Goal: Register for event/course

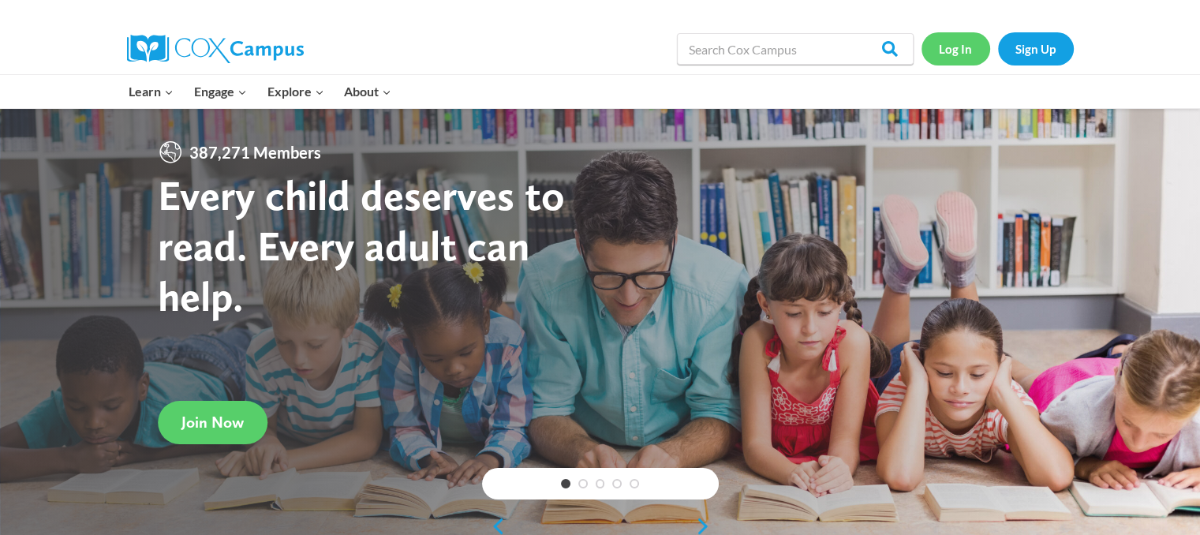
click at [961, 54] on link "Log In" at bounding box center [956, 48] width 69 height 32
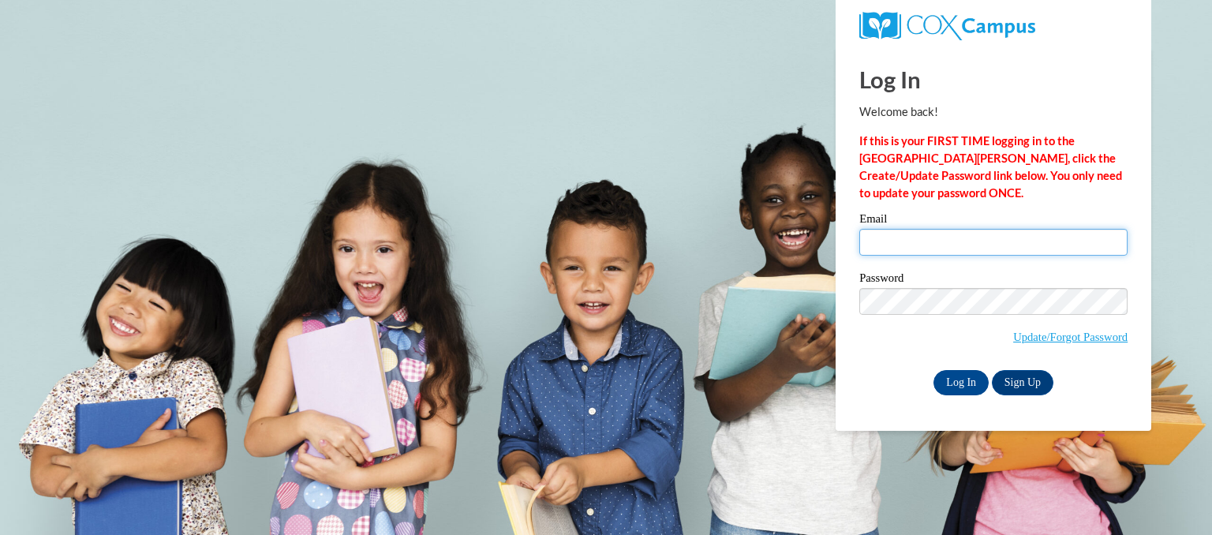
click at [909, 238] on input "Email" at bounding box center [993, 242] width 268 height 27
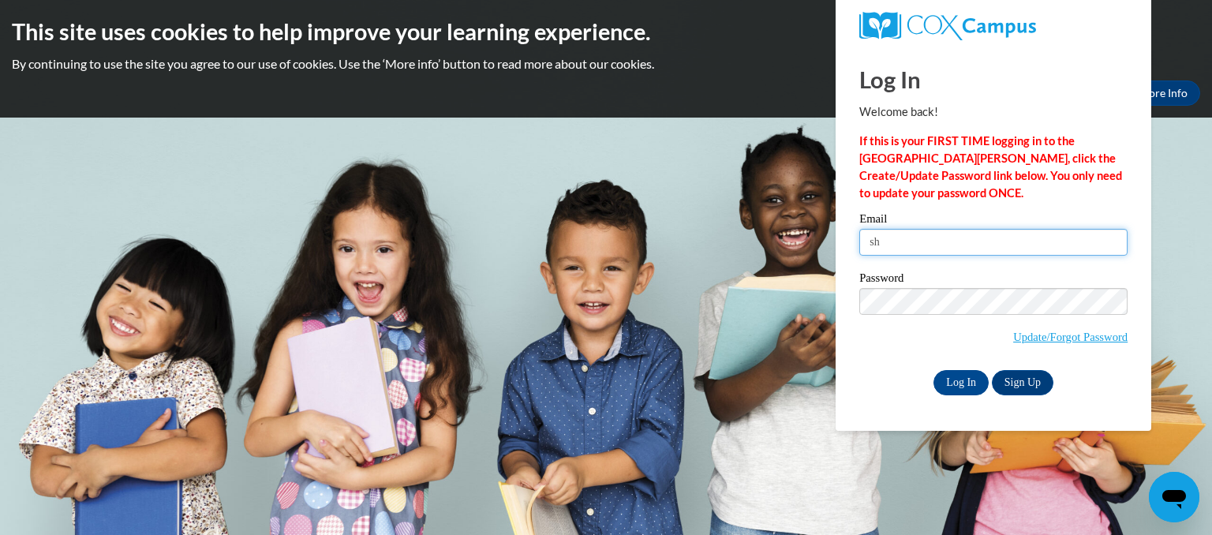
type input "s"
type input "zilahshadden@gmail.com"
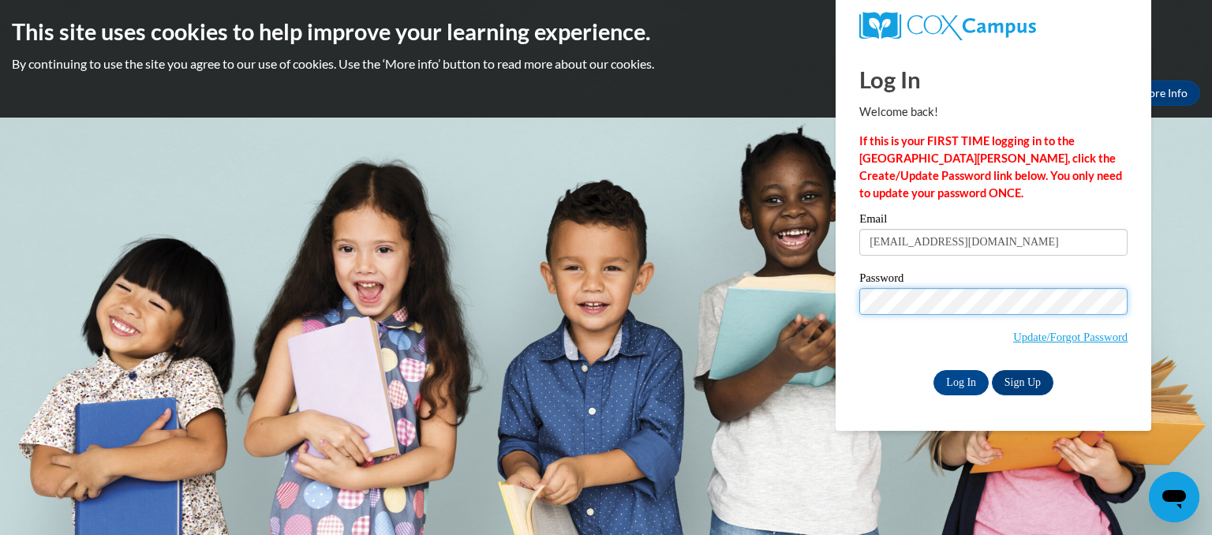
click at [934, 370] on input "Log In" at bounding box center [961, 382] width 55 height 25
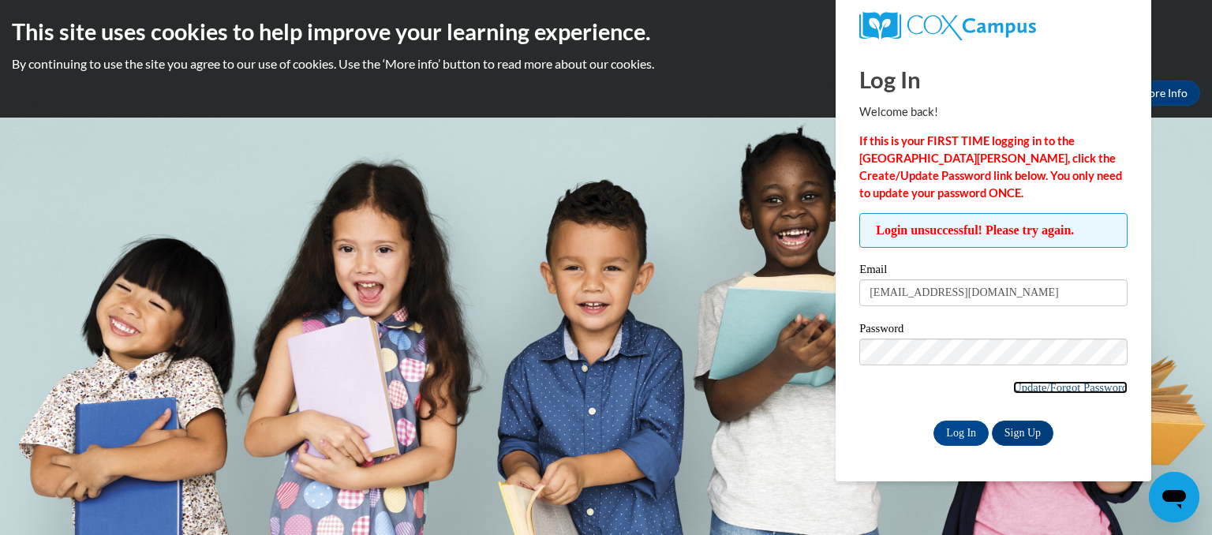
click at [1013, 384] on link "Update/Forgot Password" at bounding box center [1070, 387] width 114 height 13
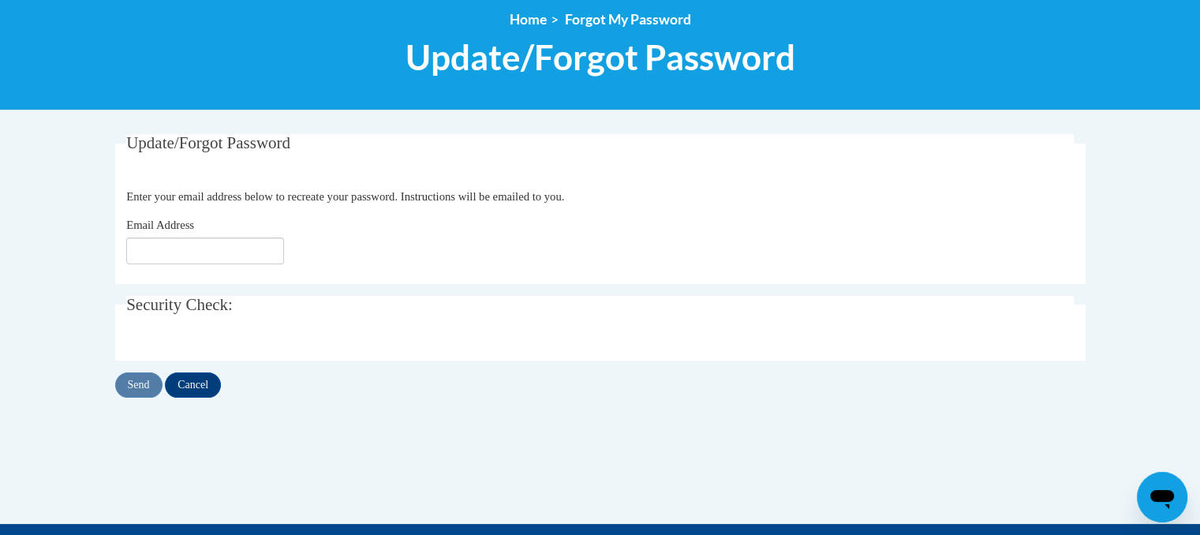
scroll to position [199, 0]
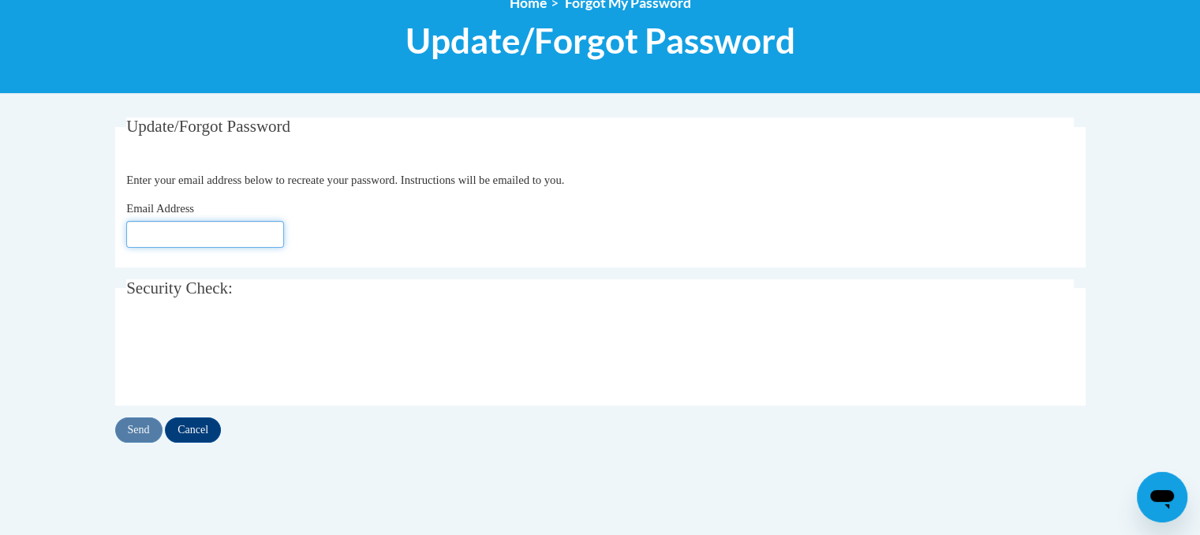
click at [226, 227] on input "Email Address" at bounding box center [205, 234] width 158 height 27
type input "zilahshadden@gmail.com"
click at [144, 424] on input "Send" at bounding box center [138, 430] width 47 height 25
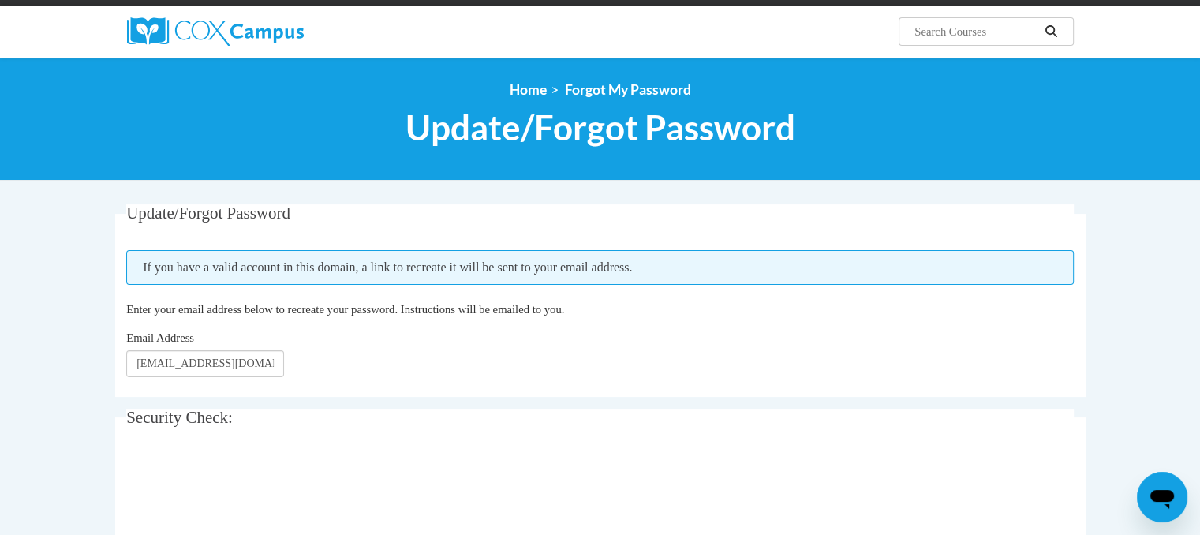
scroll to position [110, 0]
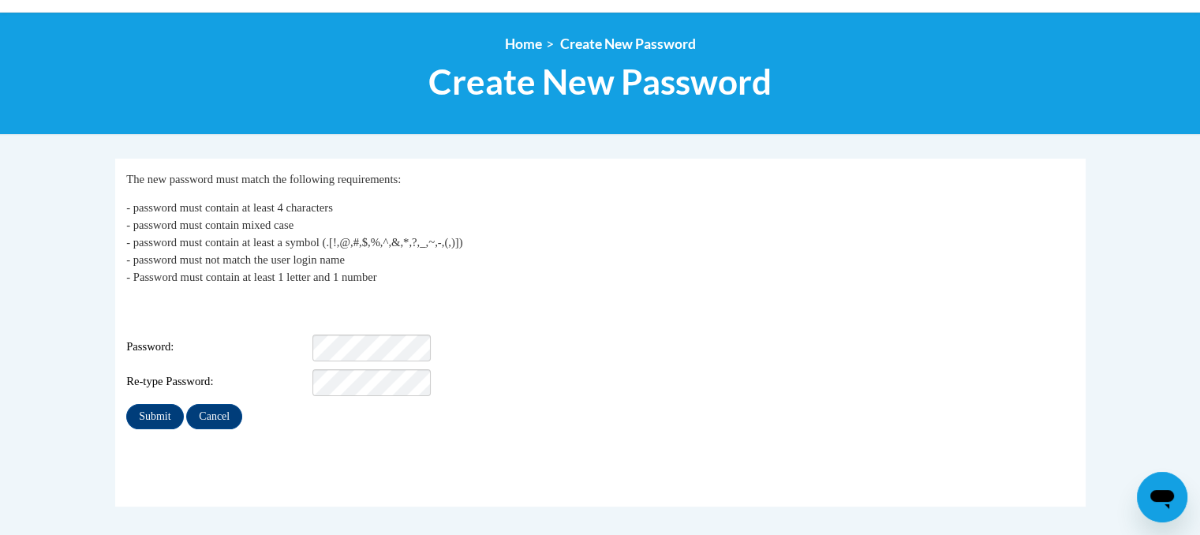
scroll to position [160, 0]
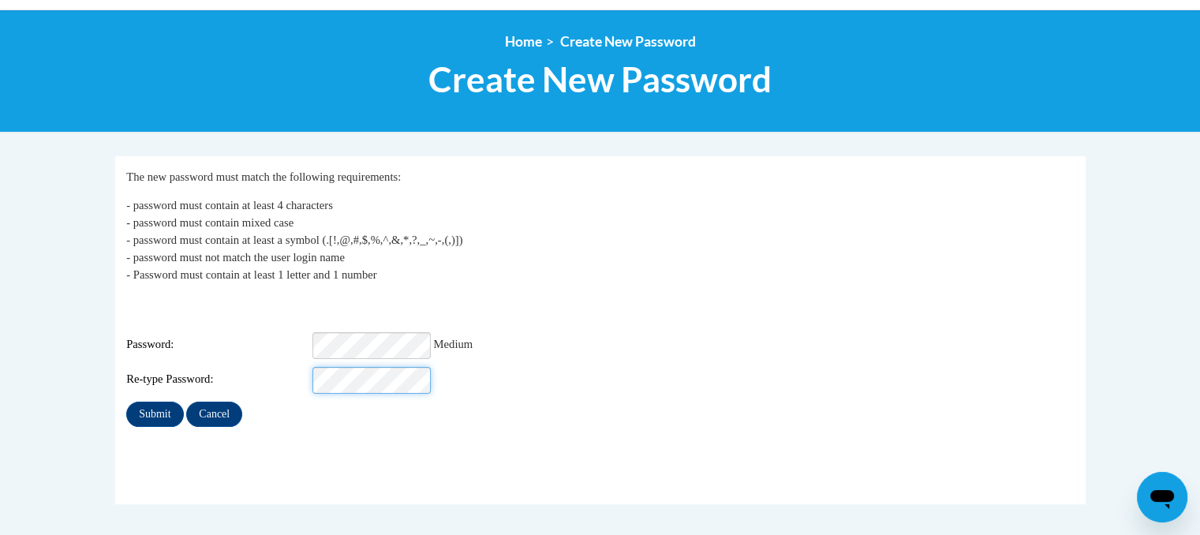
click at [126, 402] on input "Submit" at bounding box center [154, 414] width 57 height 25
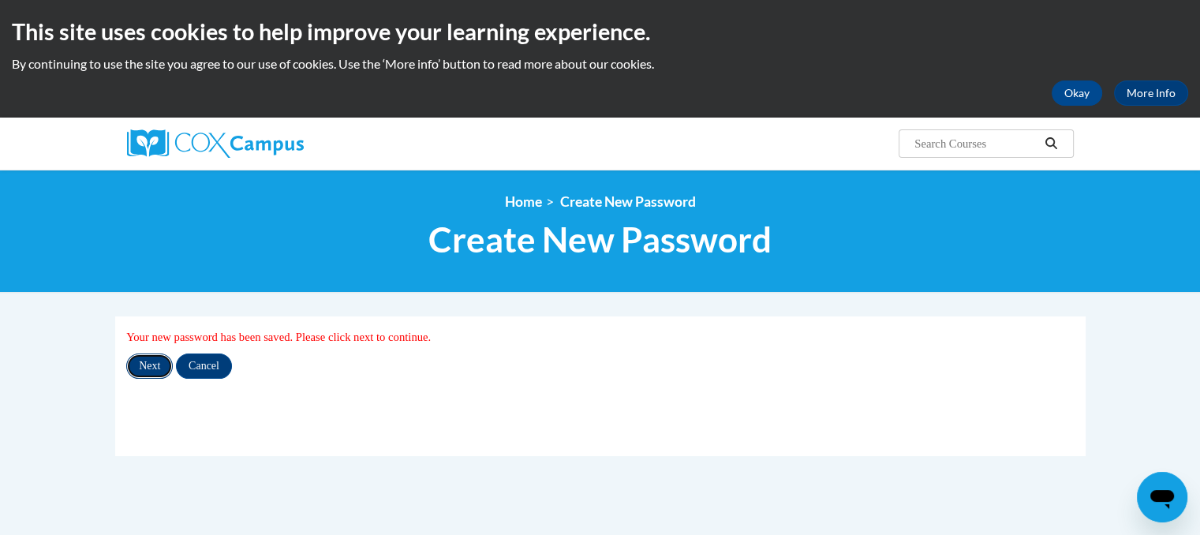
click at [148, 364] on input "Next" at bounding box center [149, 366] width 47 height 25
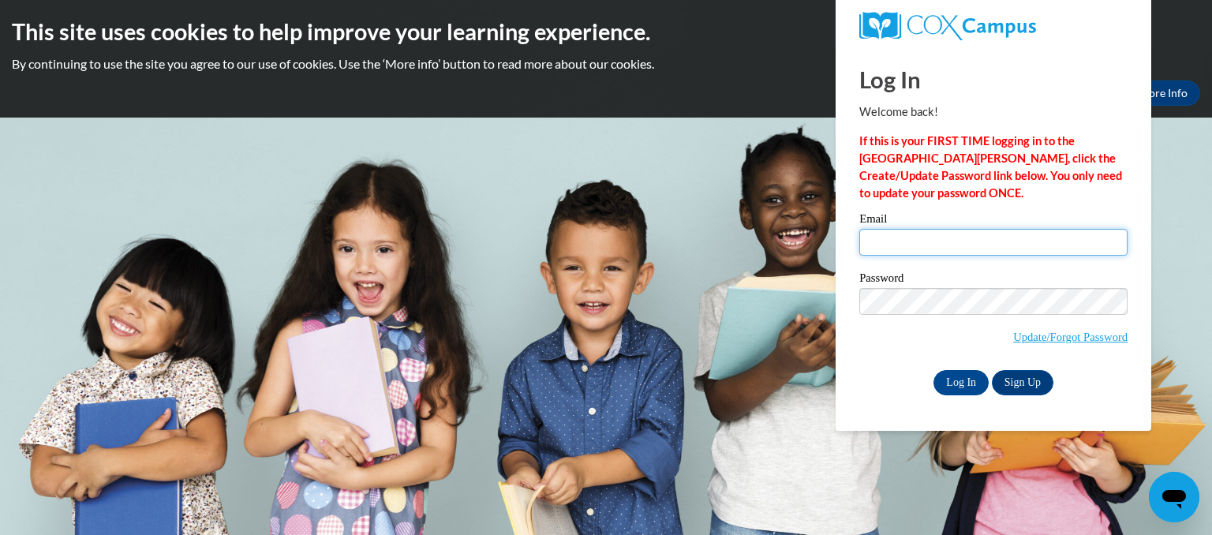
click at [903, 236] on input "Email" at bounding box center [993, 242] width 268 height 27
type input "[EMAIL_ADDRESS][DOMAIN_NAME]"
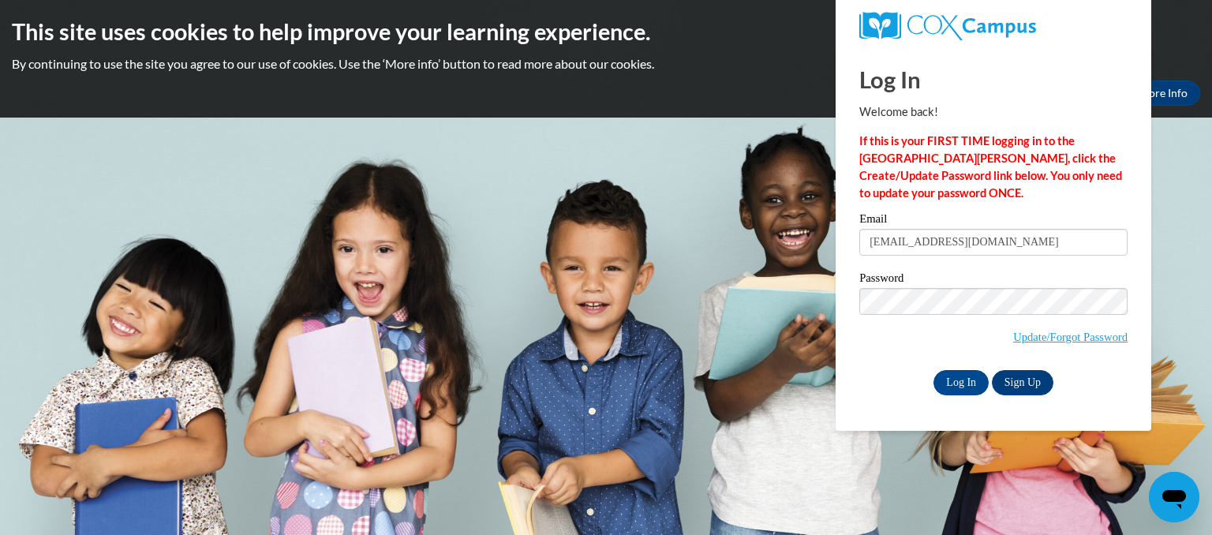
click at [916, 286] on label "Password" at bounding box center [993, 280] width 268 height 16
click at [934, 370] on input "Log In" at bounding box center [961, 382] width 55 height 25
click at [963, 383] on input "Log In" at bounding box center [961, 382] width 55 height 25
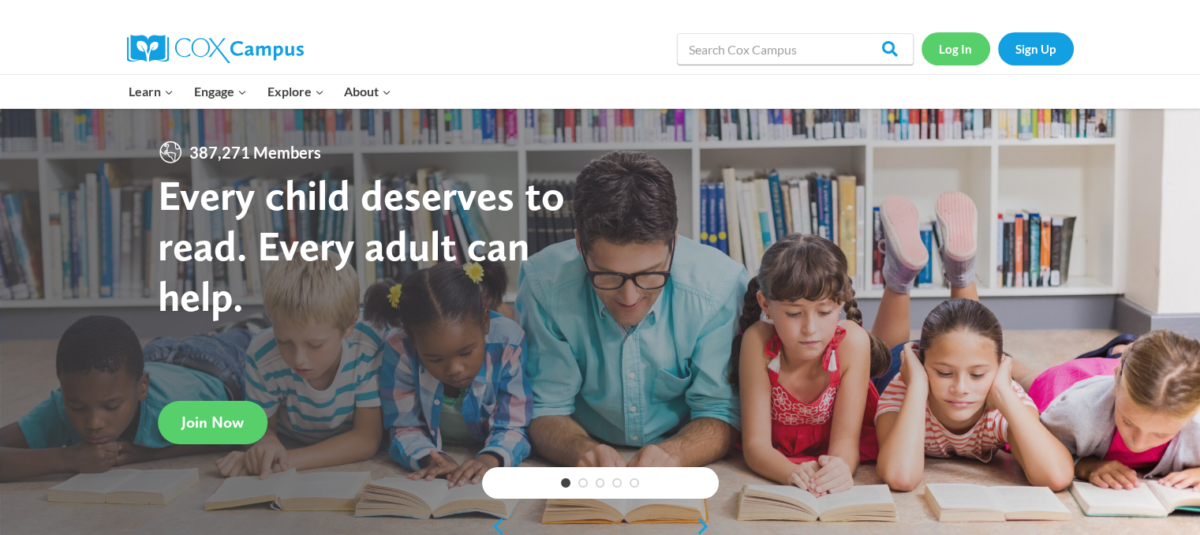
click at [935, 50] on link "Log In" at bounding box center [956, 48] width 69 height 32
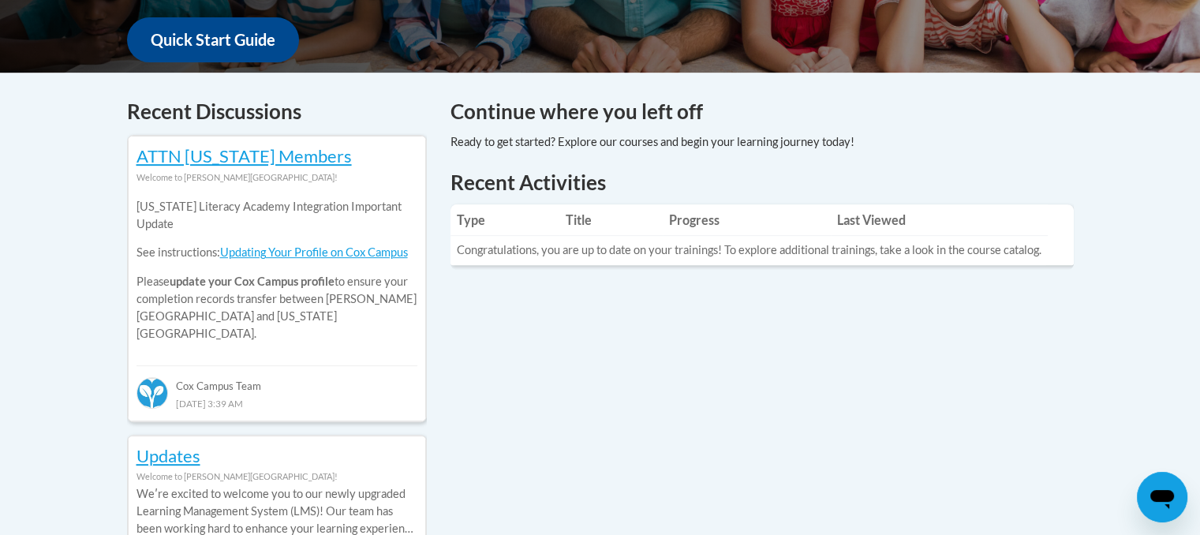
scroll to position [598, 0]
click at [702, 224] on th "Progress" at bounding box center [747, 221] width 168 height 32
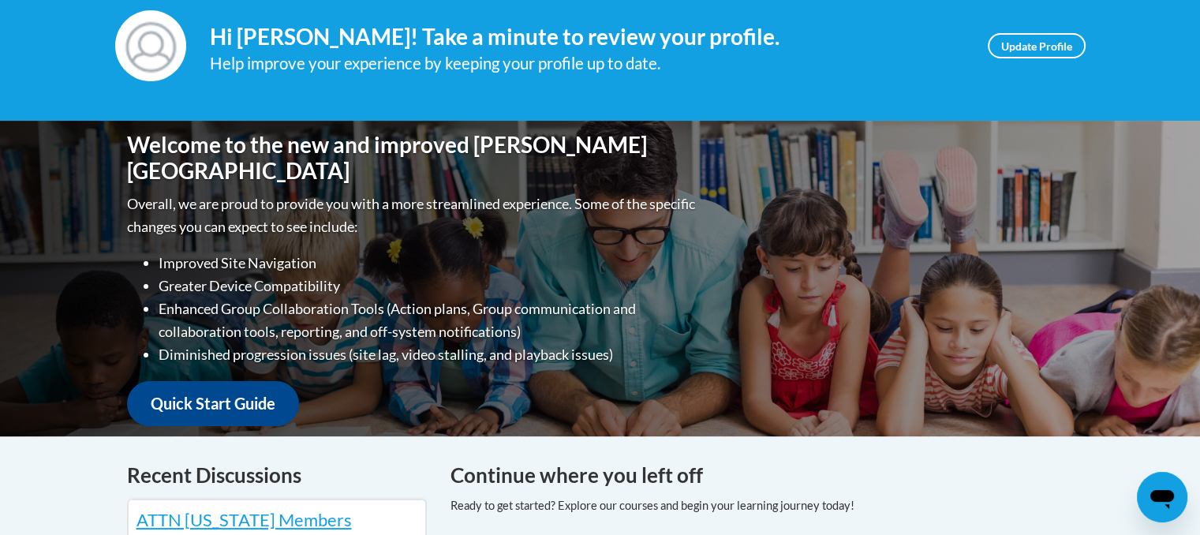
scroll to position [120, 0]
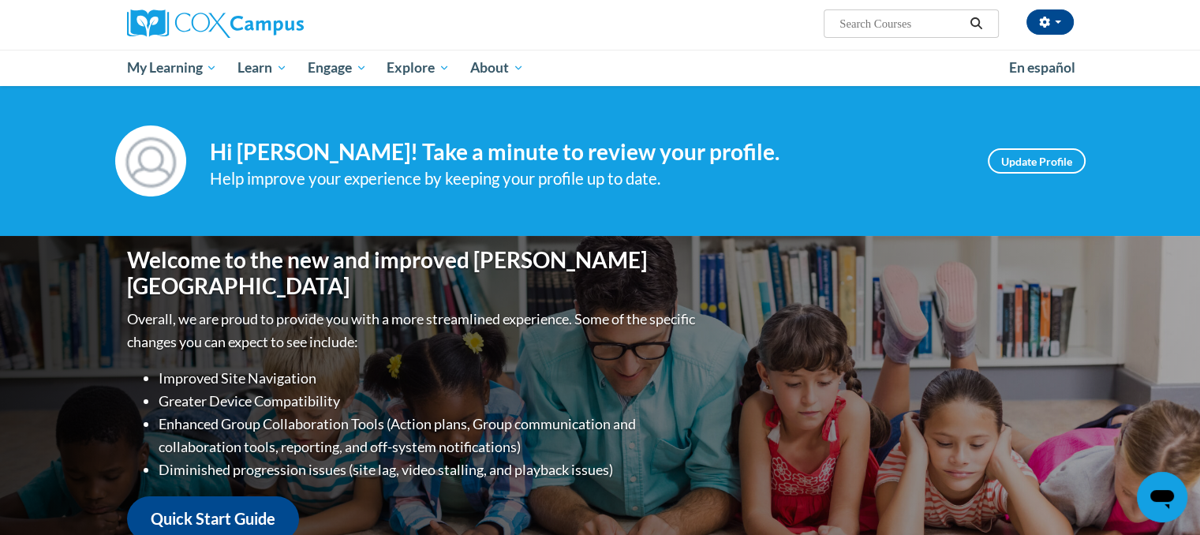
click at [921, 30] on input "Search..." at bounding box center [901, 23] width 126 height 19
type input "Power of Language for Infants and Toddlers"
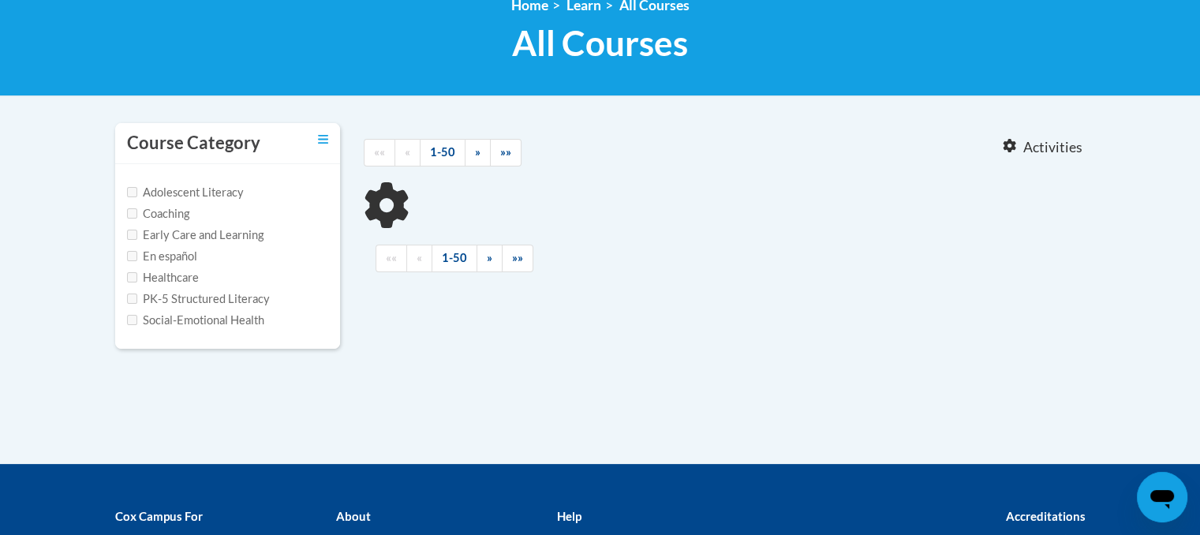
scroll to position [234, 0]
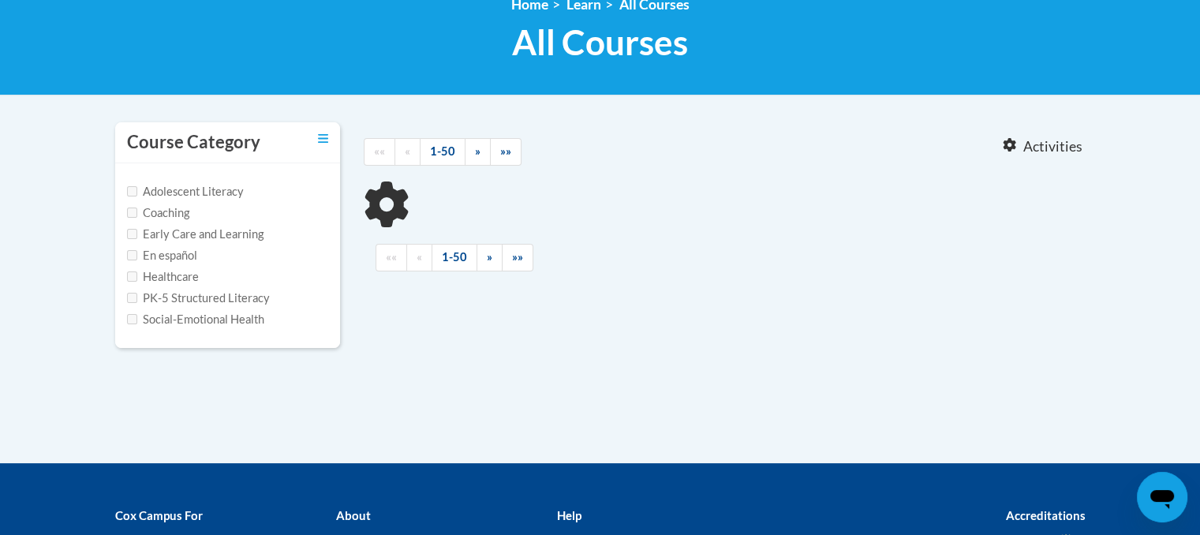
type input "Power of Language for Infants and Toddlers"
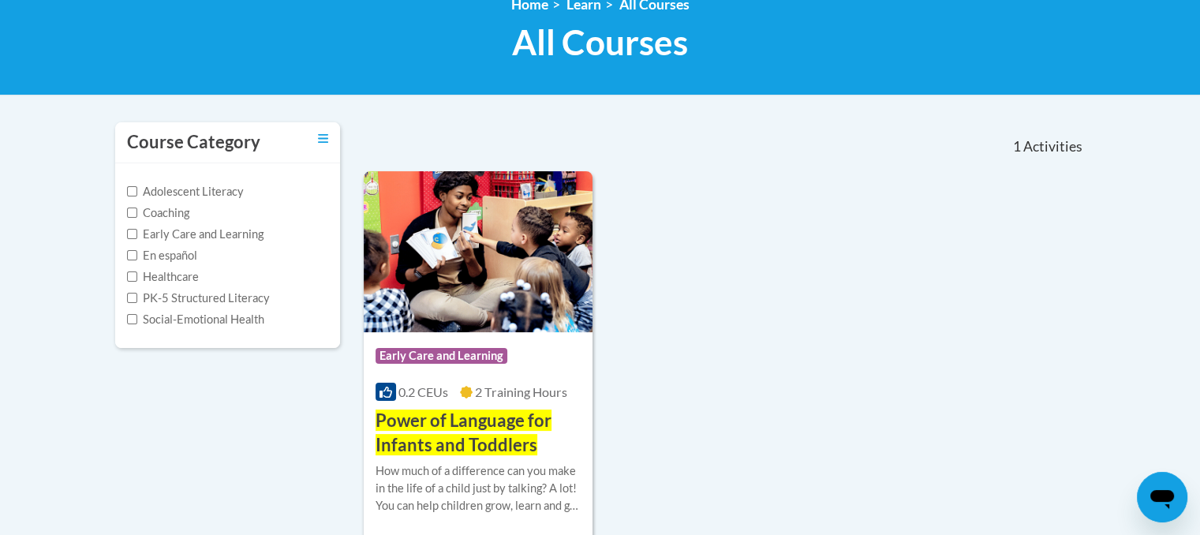
scroll to position [328, 0]
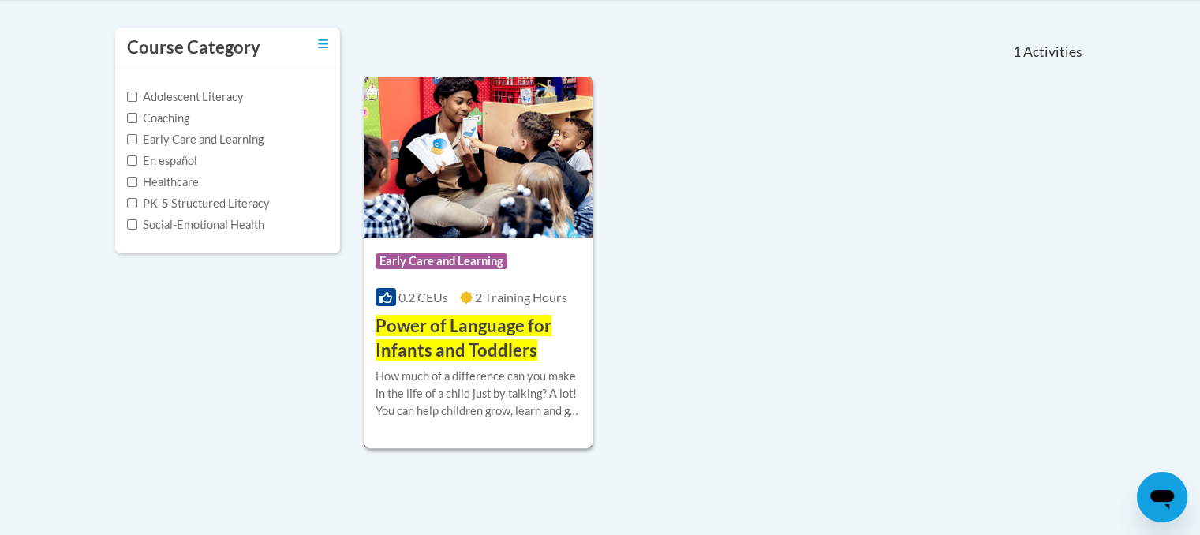
click at [529, 248] on div "Course Category: Early Care and Learning" at bounding box center [479, 263] width 206 height 36
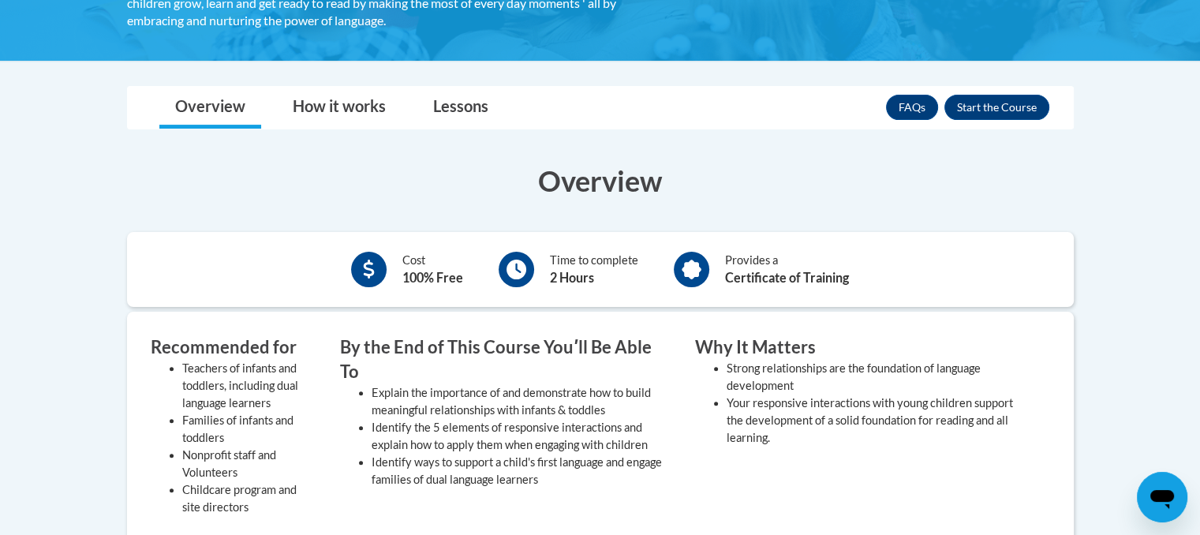
scroll to position [393, 0]
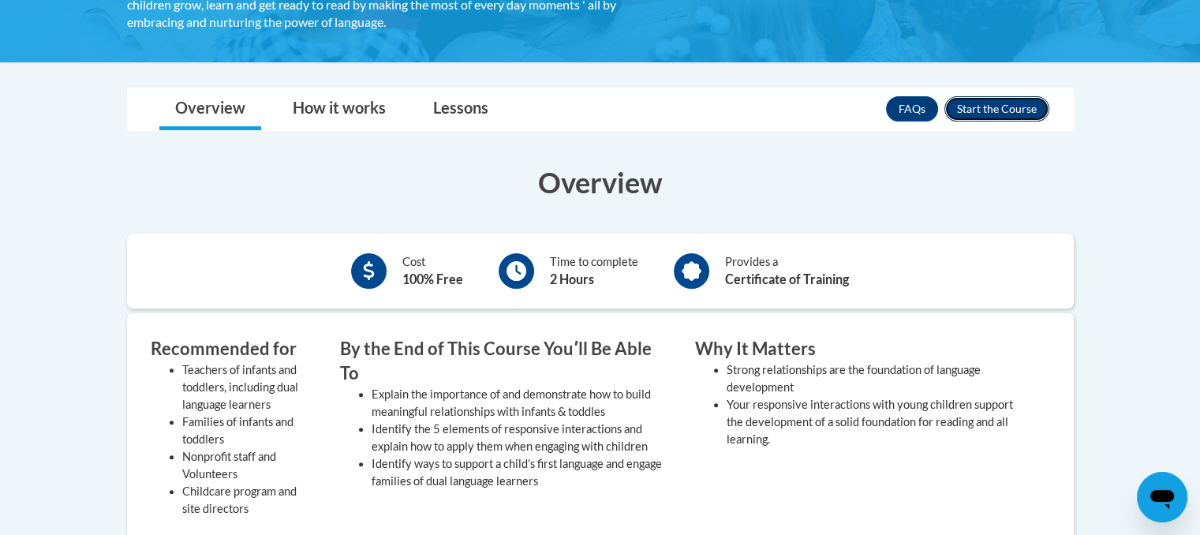
click at [994, 103] on button "Enroll" at bounding box center [997, 108] width 105 height 25
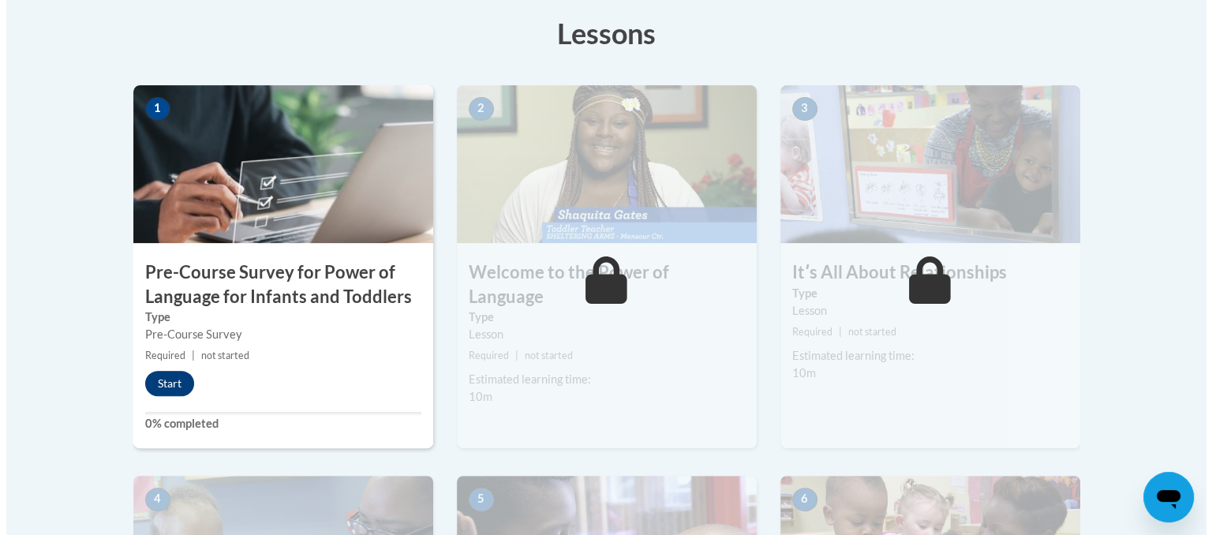
scroll to position [447, 0]
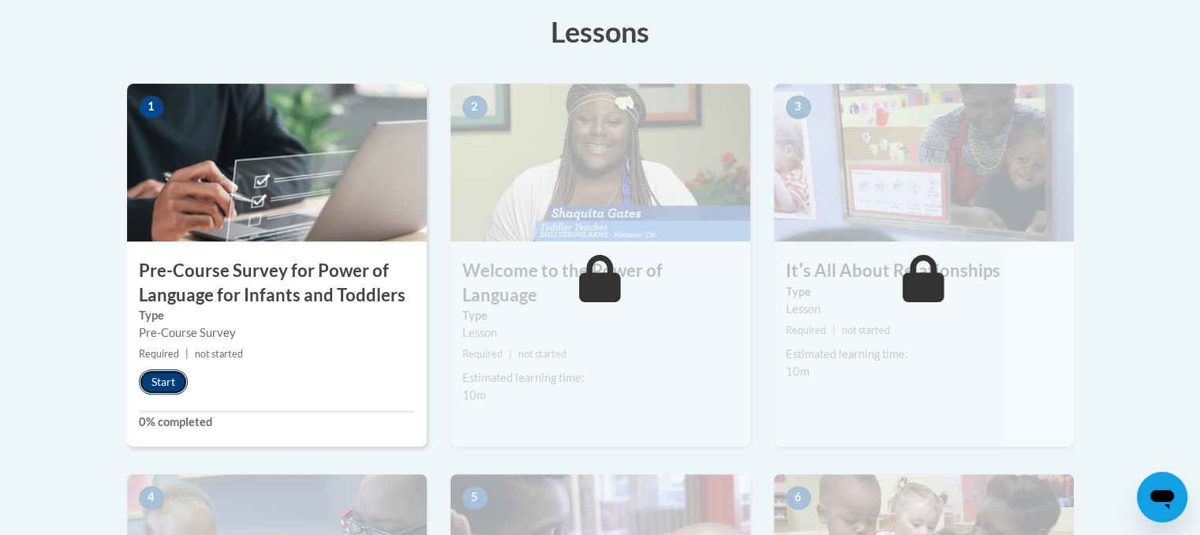
click at [170, 371] on button "Start" at bounding box center [163, 381] width 49 height 25
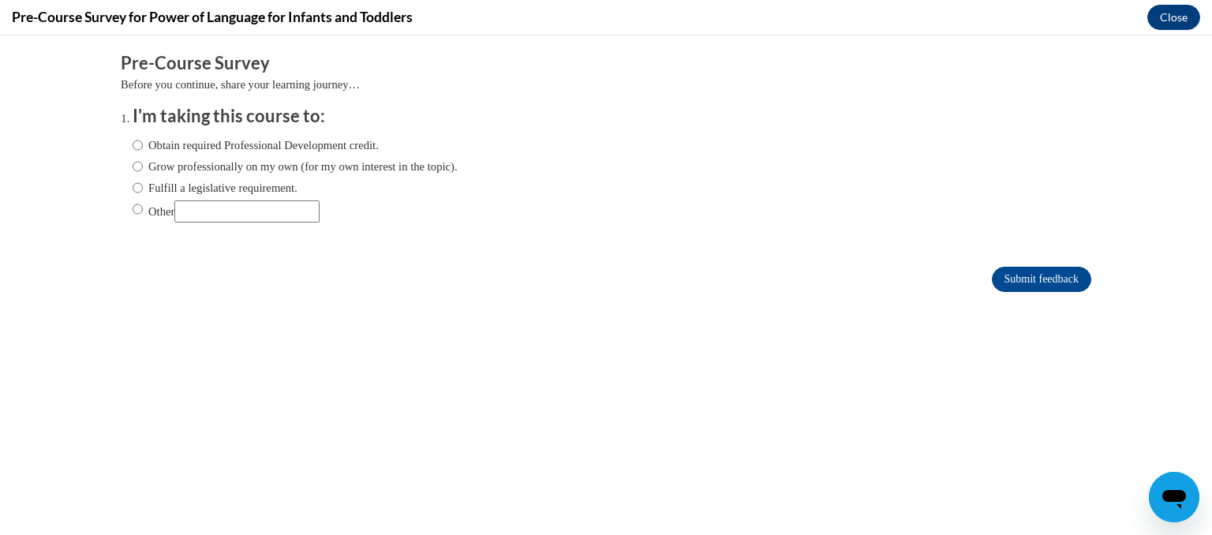
scroll to position [0, 0]
click at [170, 371] on div "Comments Pre-Course Survey Before you continue, share your learning journey… I'…" at bounding box center [606, 220] width 994 height 368
click at [133, 143] on input "Obtain required Professional Development credit." at bounding box center [138, 145] width 10 height 17
radio input "true"
click at [1004, 275] on input "Submit feedback" at bounding box center [1041, 279] width 99 height 25
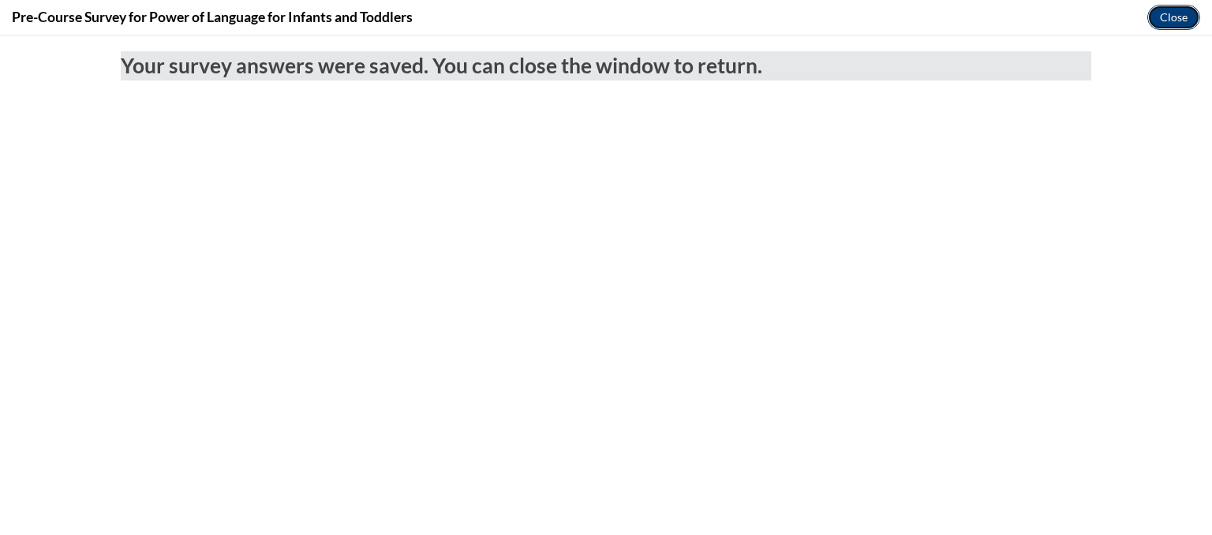
click at [1179, 6] on button "Close" at bounding box center [1174, 17] width 53 height 25
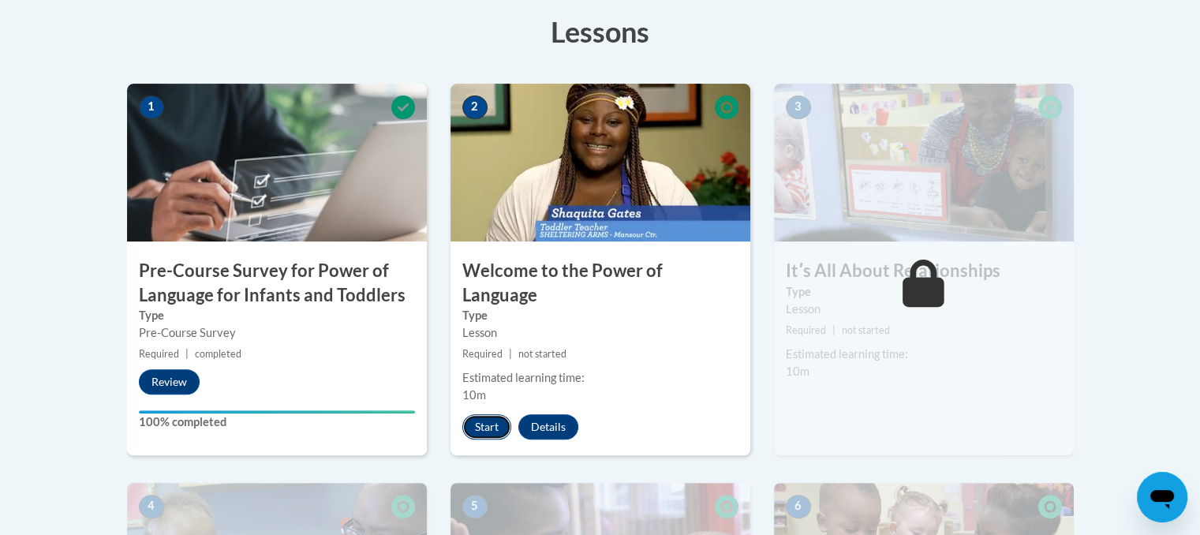
click at [489, 414] on button "Start" at bounding box center [486, 426] width 49 height 25
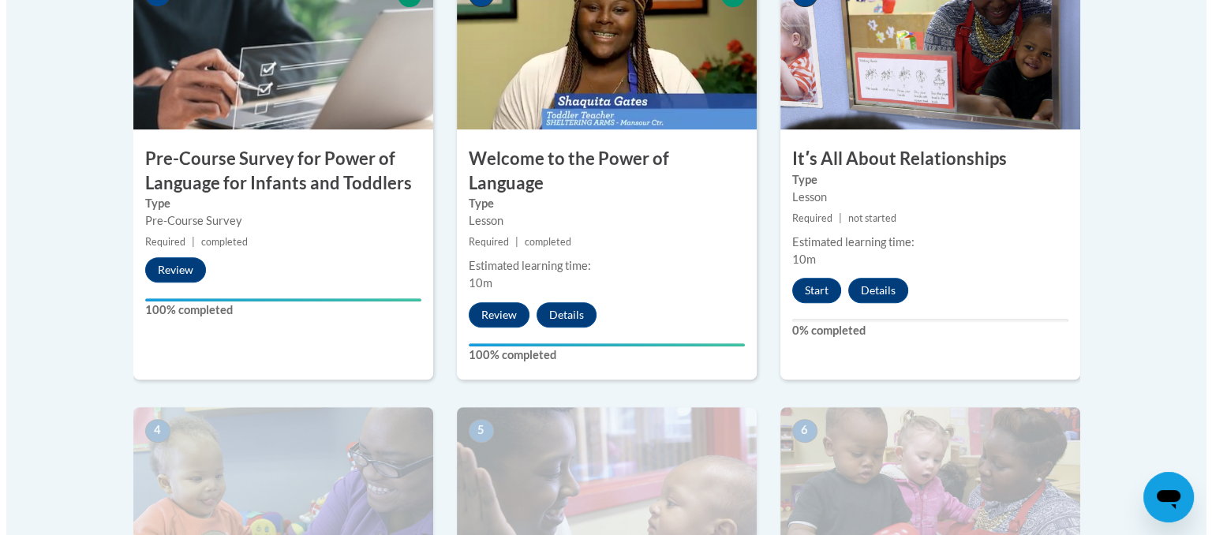
scroll to position [505, 0]
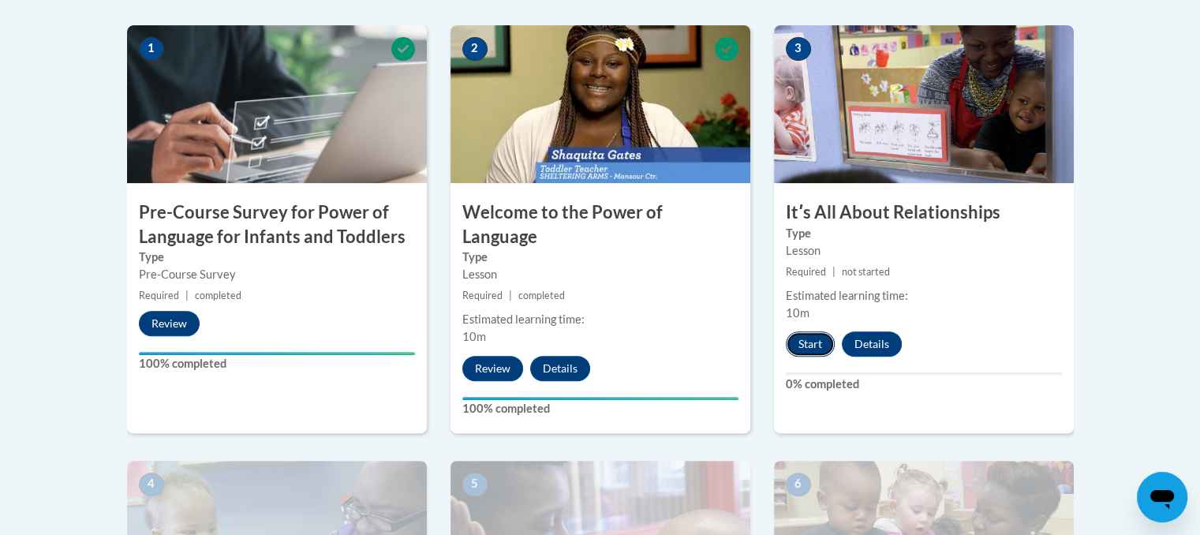
click at [809, 345] on button "Start" at bounding box center [810, 343] width 49 height 25
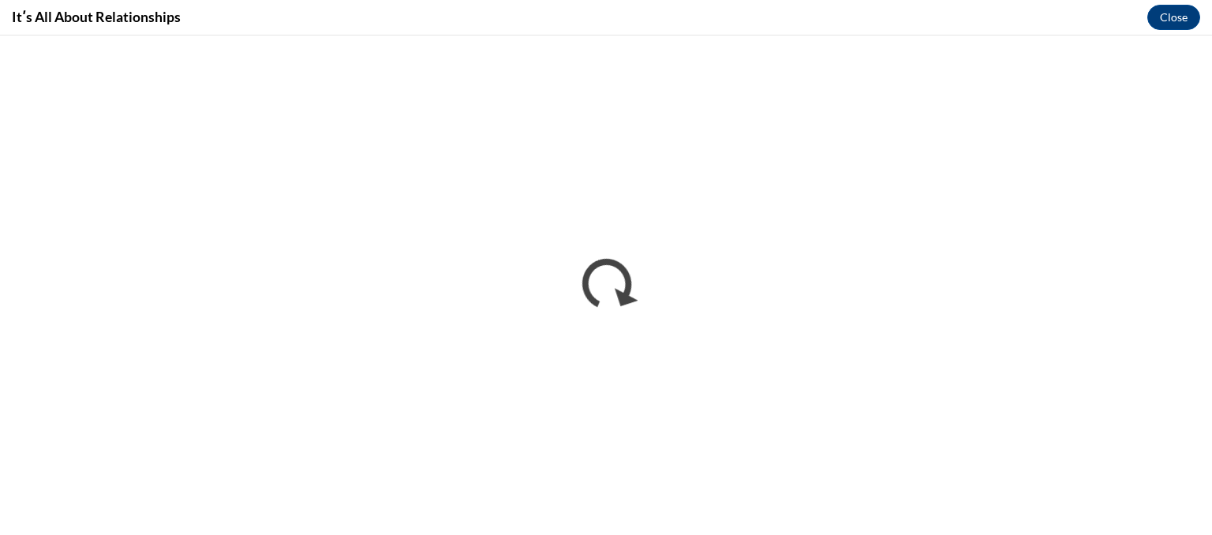
scroll to position [0, 0]
